Goal: Transaction & Acquisition: Book appointment/travel/reservation

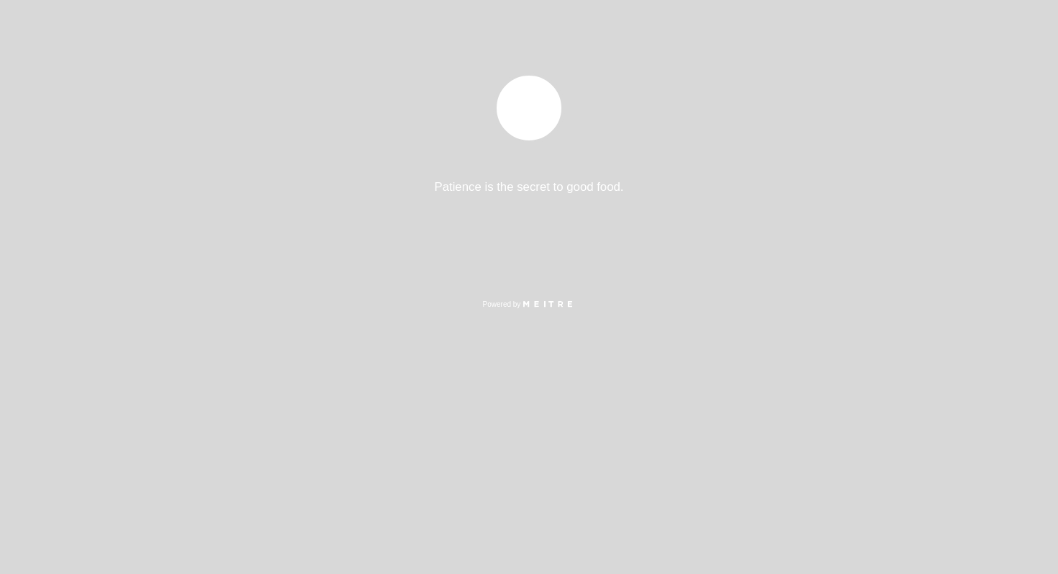
select select "pt"
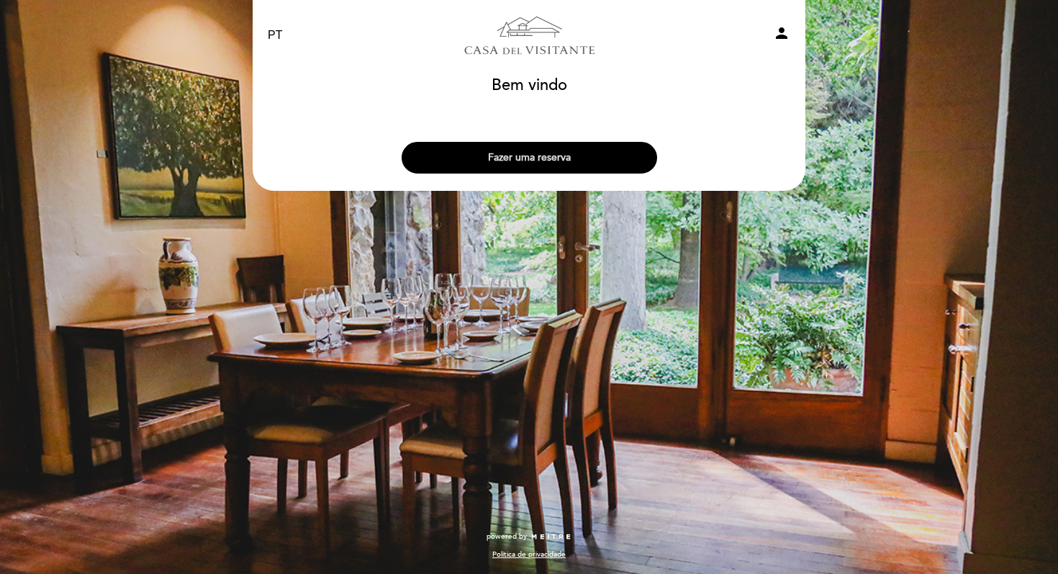
click at [535, 153] on button "Fazer uma reserva" at bounding box center [529, 158] width 255 height 32
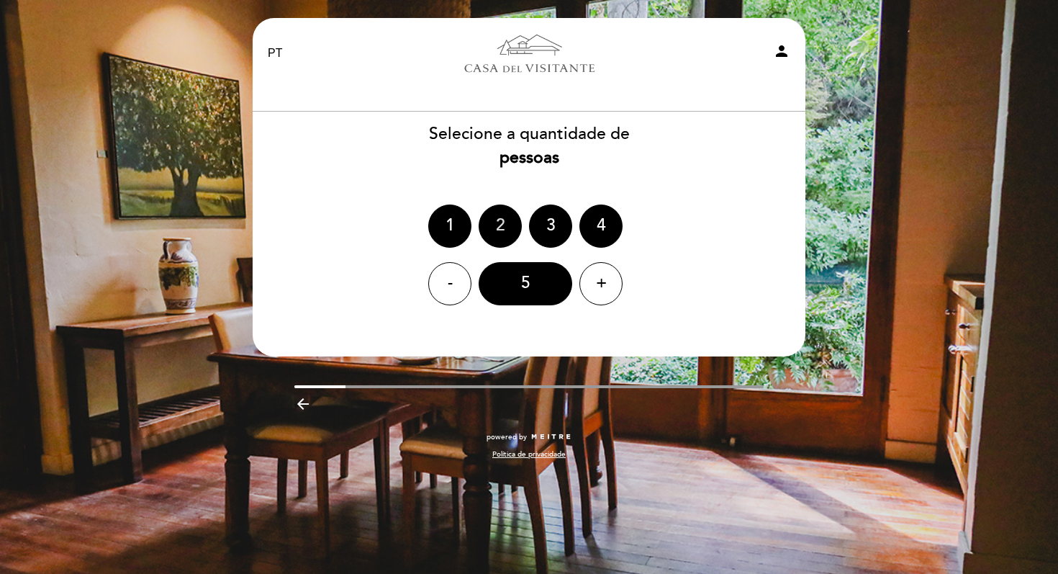
click at [499, 224] on div "2" at bounding box center [500, 225] width 43 height 43
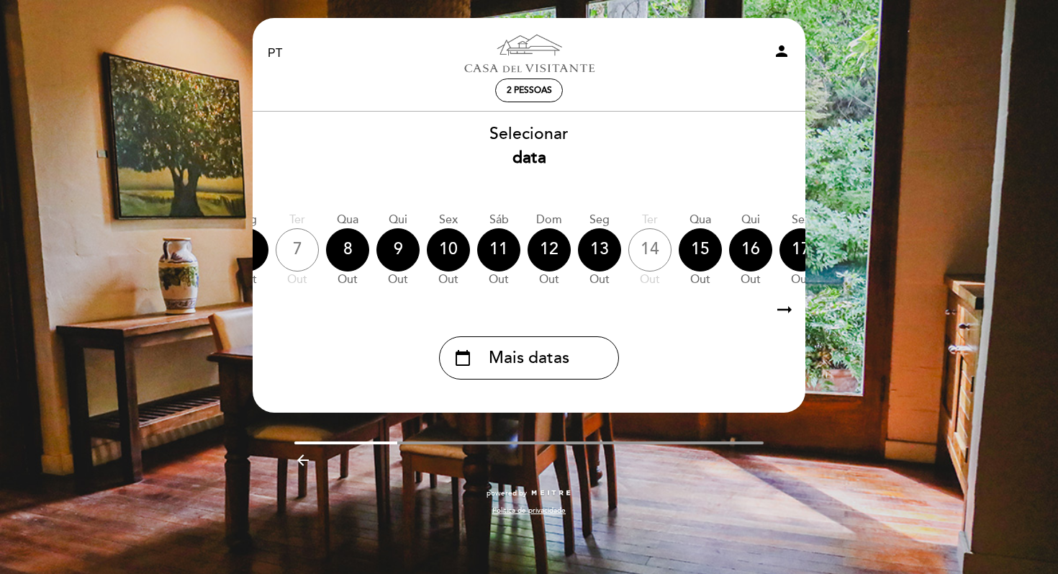
scroll to position [0, 423]
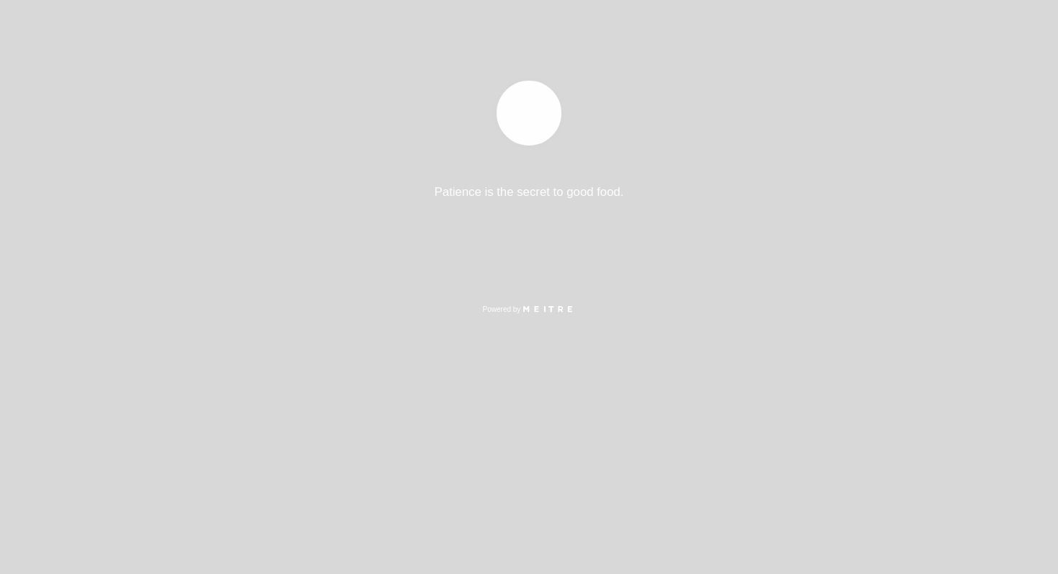
select select "pt"
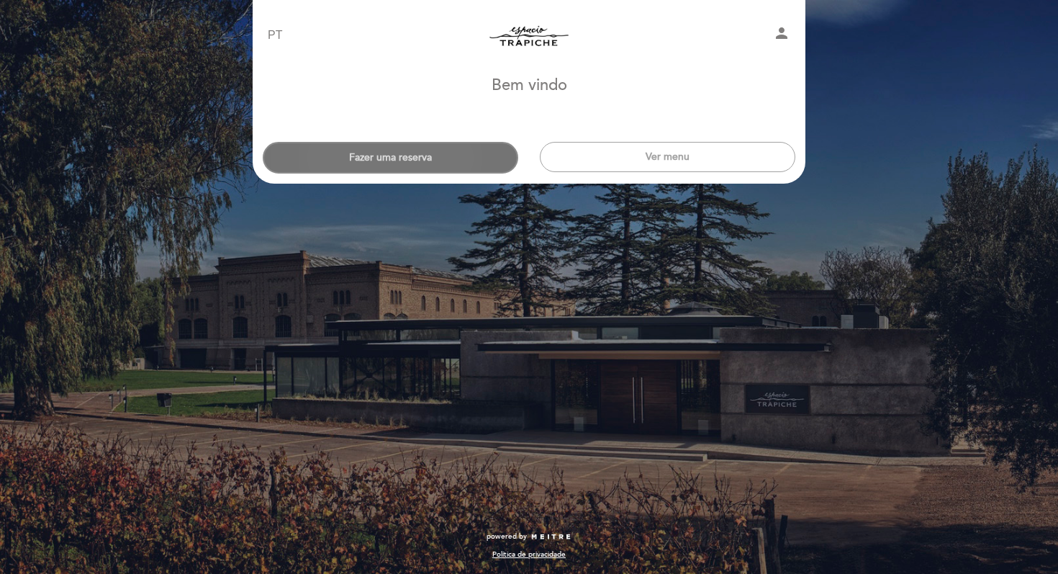
click at [411, 158] on button "Fazer uma reserva" at bounding box center [390, 158] width 255 height 32
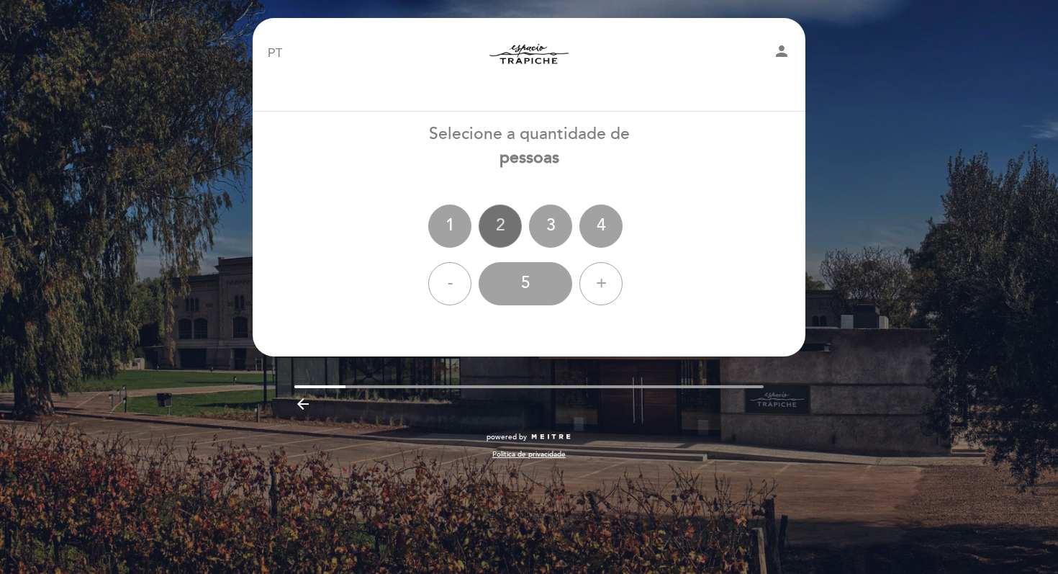
click at [497, 218] on div "2" at bounding box center [500, 225] width 43 height 43
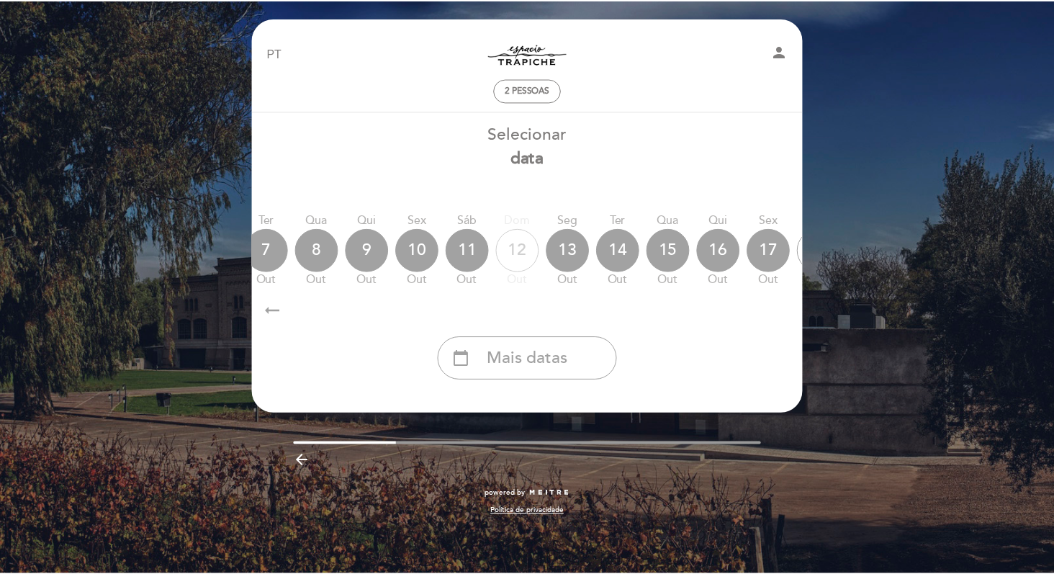
scroll to position [0, 423]
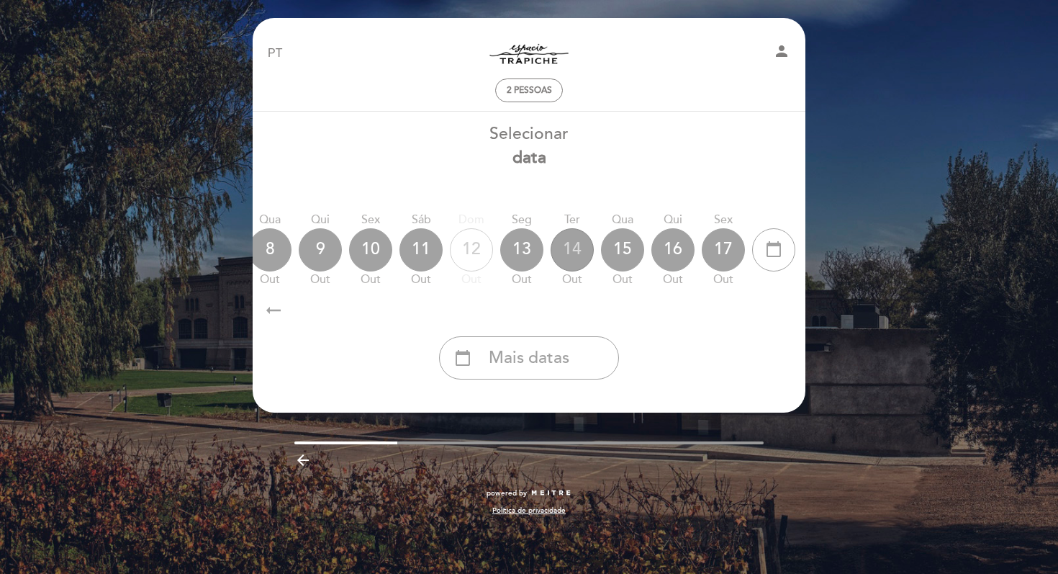
click at [576, 250] on div "14" at bounding box center [572, 249] width 43 height 43
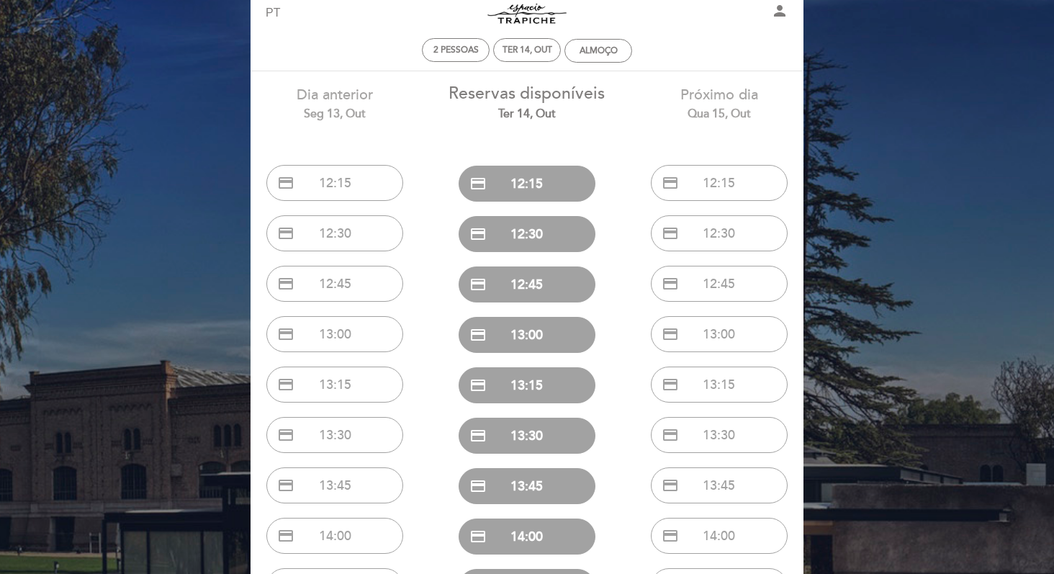
scroll to position [40, 0]
click at [553, 181] on button "credit_card 12:15" at bounding box center [526, 184] width 137 height 36
